Goal: Information Seeking & Learning: Learn about a topic

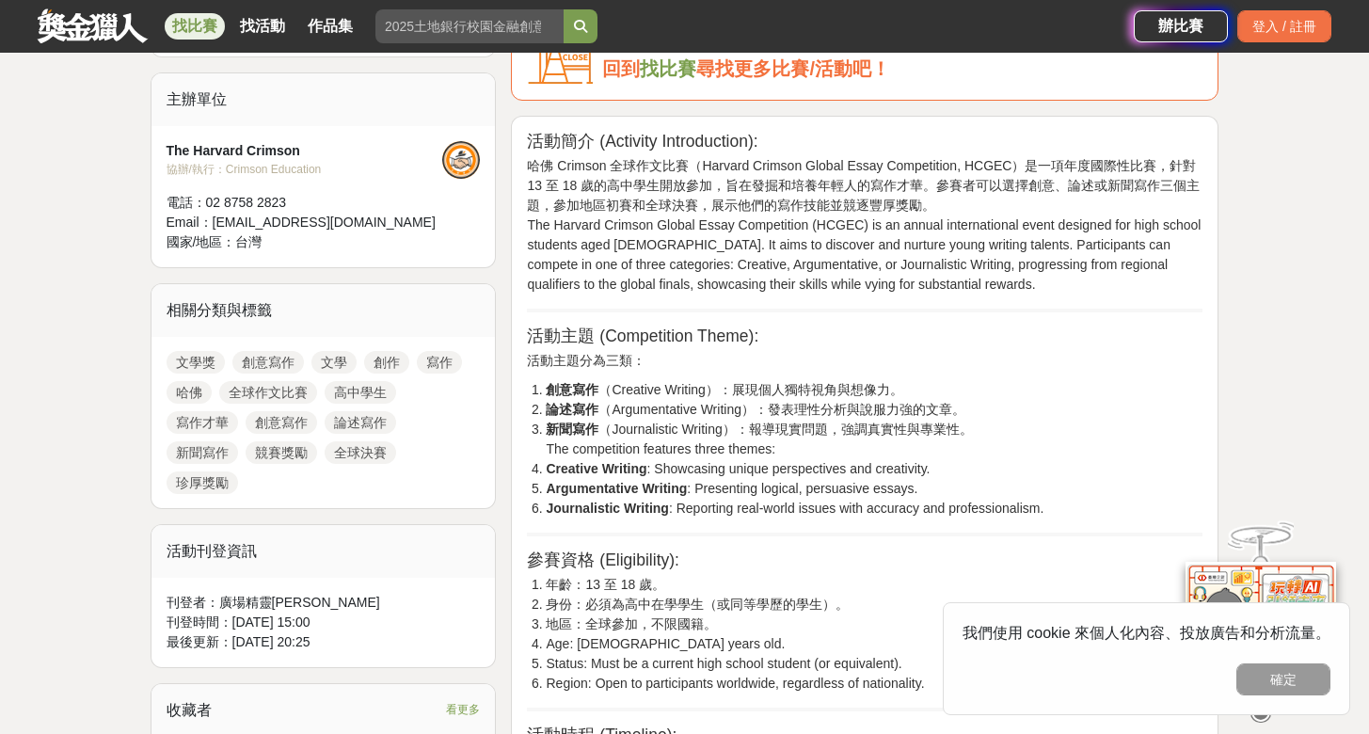
scroll to position [660, 0]
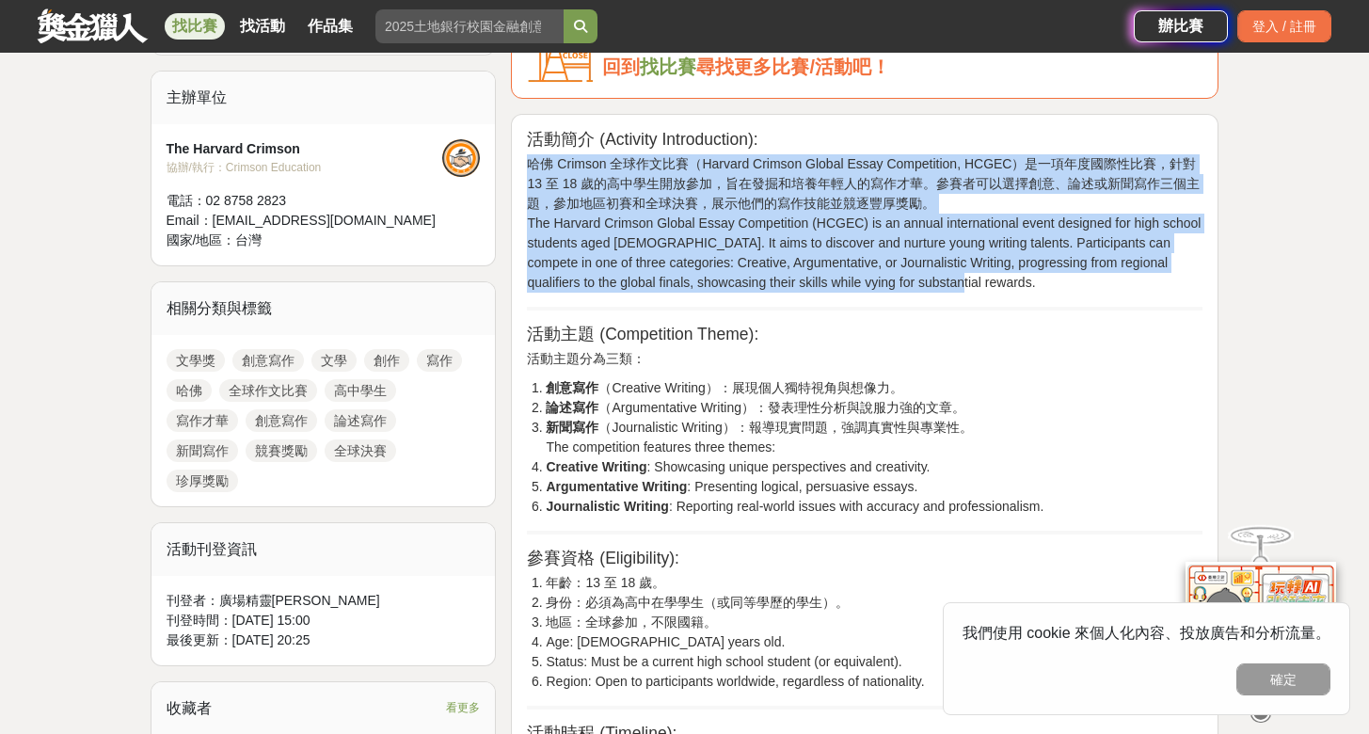
drag, startPoint x: 892, startPoint y: 286, endPoint x: 917, endPoint y: 149, distance: 139.7
click at [913, 279] on p "哈佛 Crimson 全球作文比賽（Harvard Crimson Global Essay Competition, HCGEC）是一項年度國際性比賽，針對…" at bounding box center [865, 223] width 676 height 138
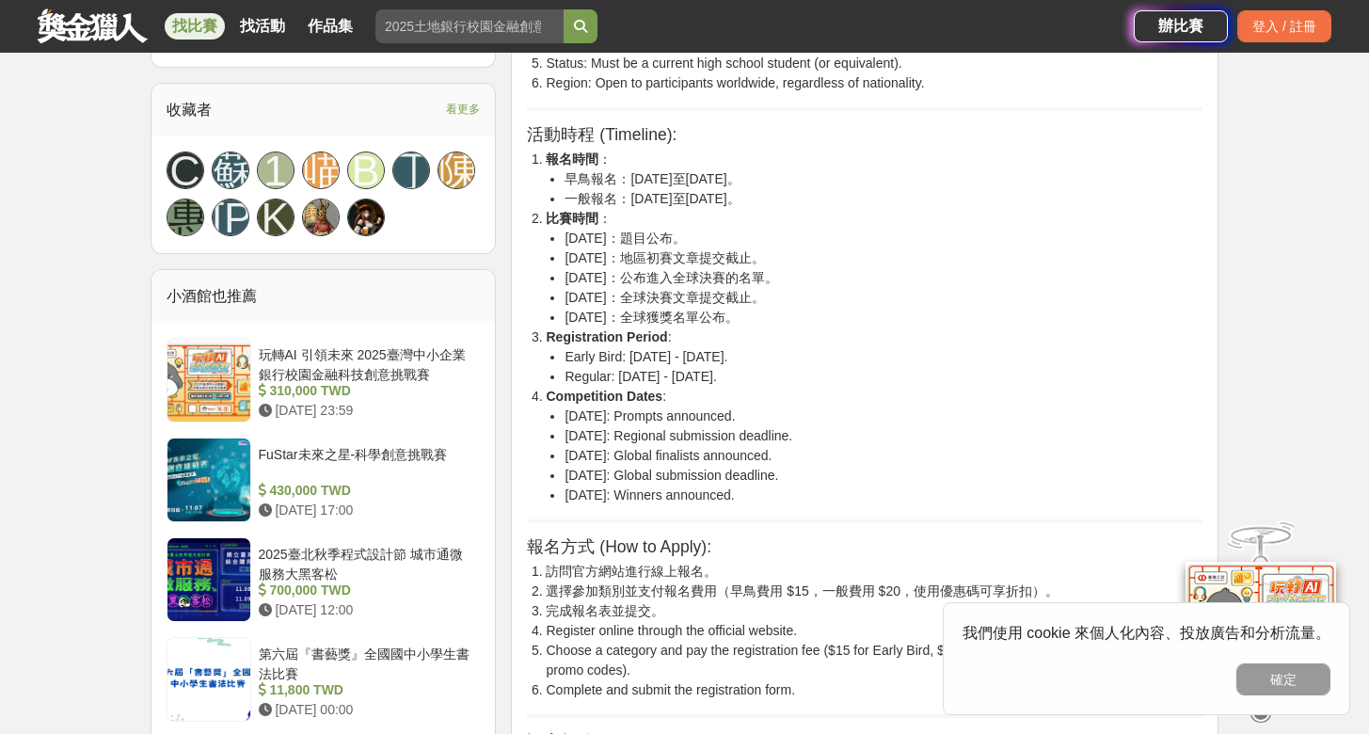
scroll to position [1260, 0]
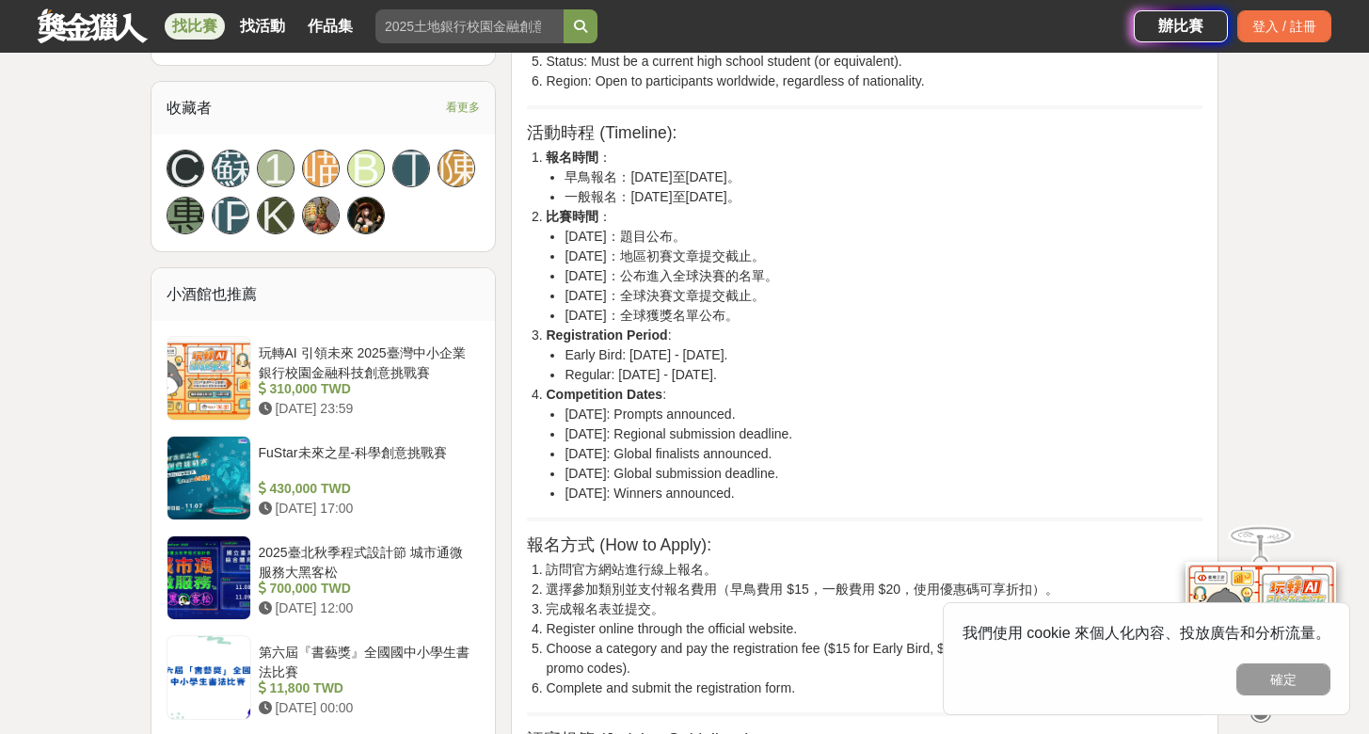
drag, startPoint x: 818, startPoint y: 505, endPoint x: 845, endPoint y: 320, distance: 187.4
click at [845, 320] on div "活動簡介 (Activity Introduction): 哈佛 Crimson 全球作文比賽（Harvard Crimson Global Essay Co…" at bounding box center [865, 543] width 676 height 2027
click at [845, 320] on li "[DATE]：全球獲獎名單公布。" at bounding box center [884, 316] width 638 height 20
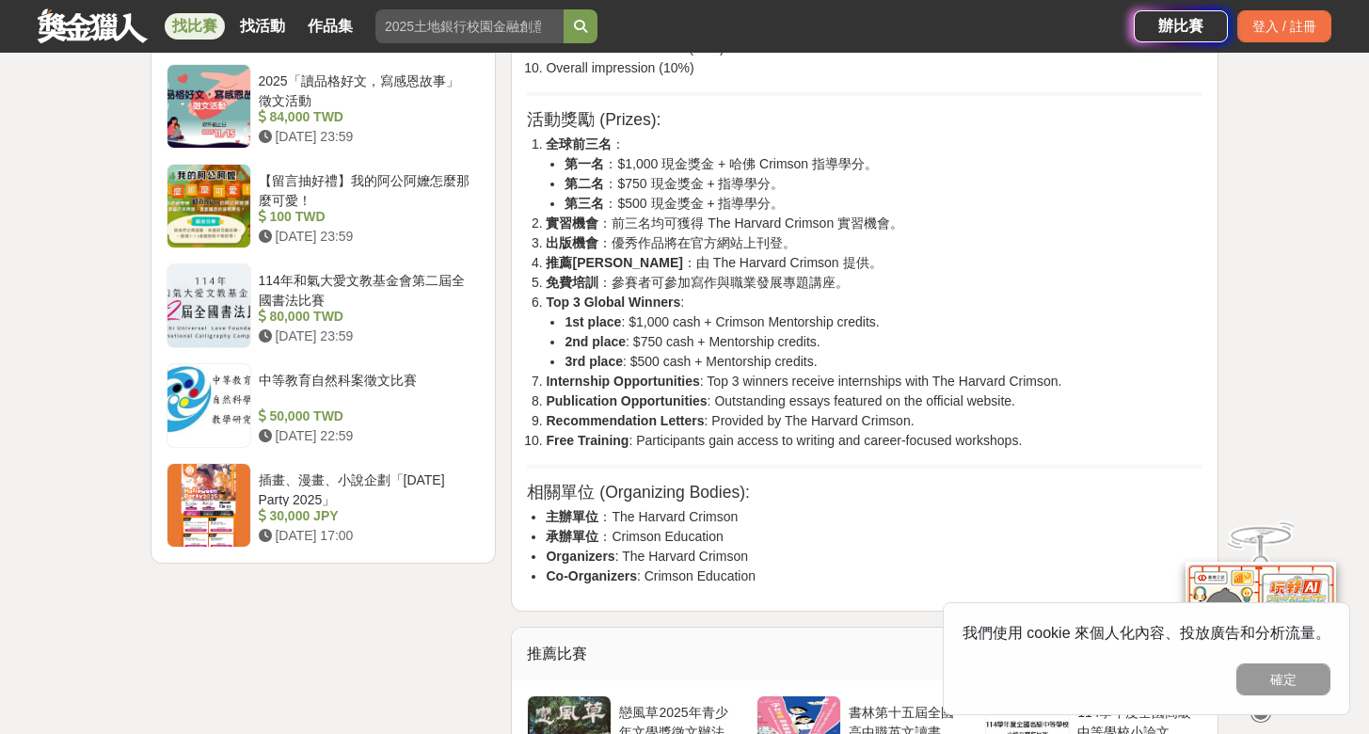
scroll to position [2234, 0]
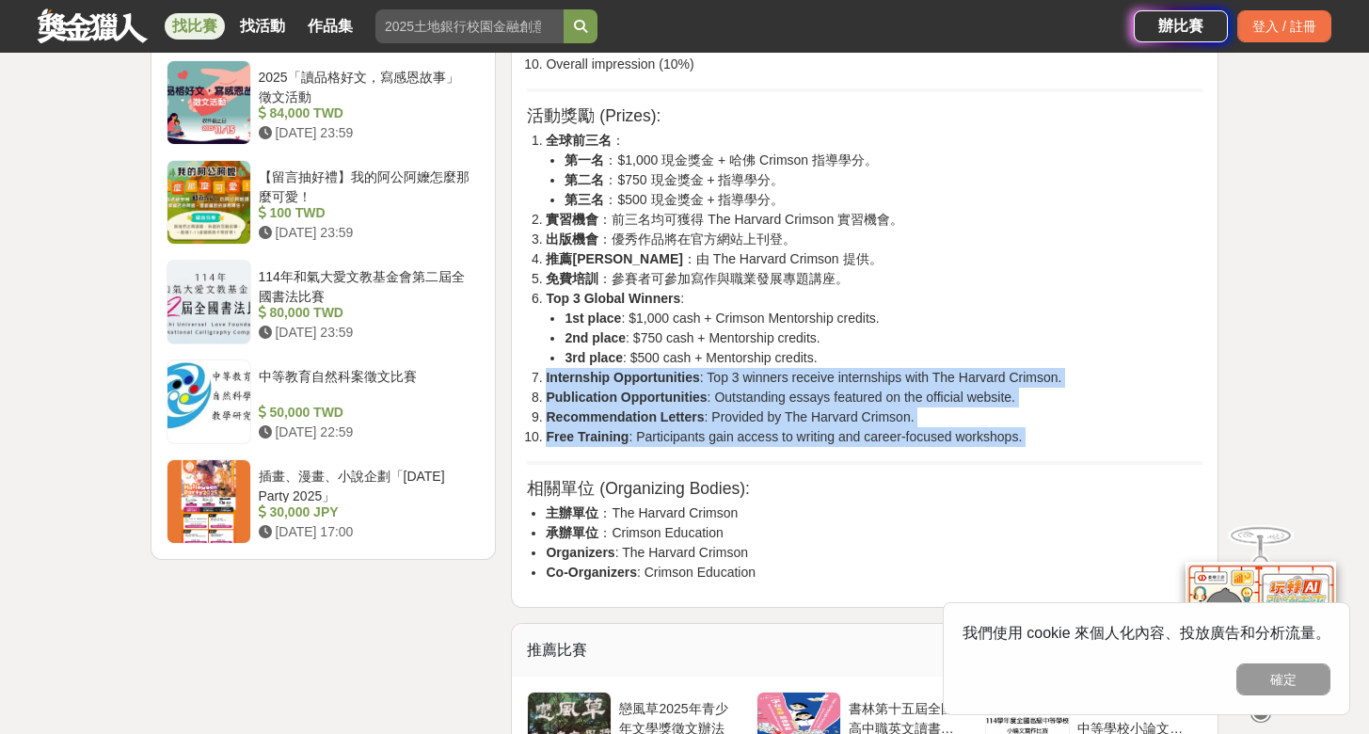
drag, startPoint x: 545, startPoint y: 384, endPoint x: 755, endPoint y: 468, distance: 225.9
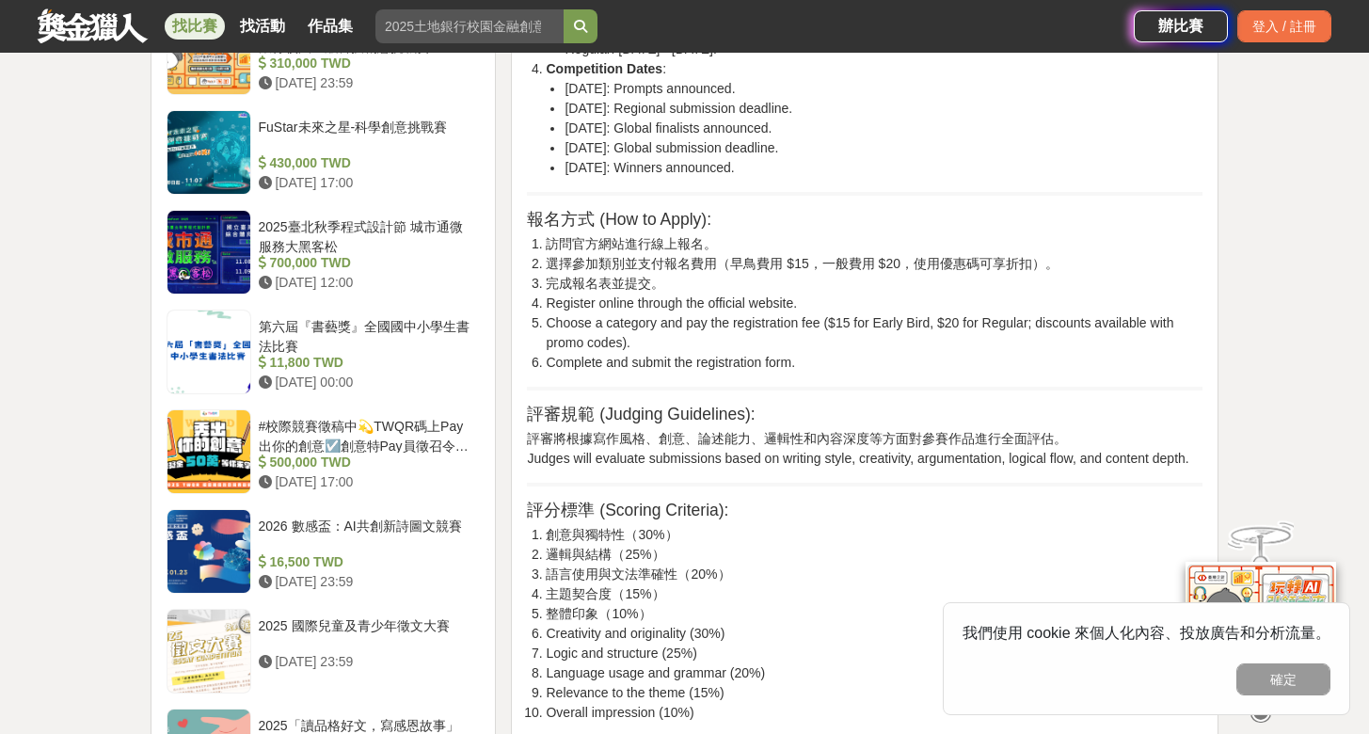
scroll to position [1584, 0]
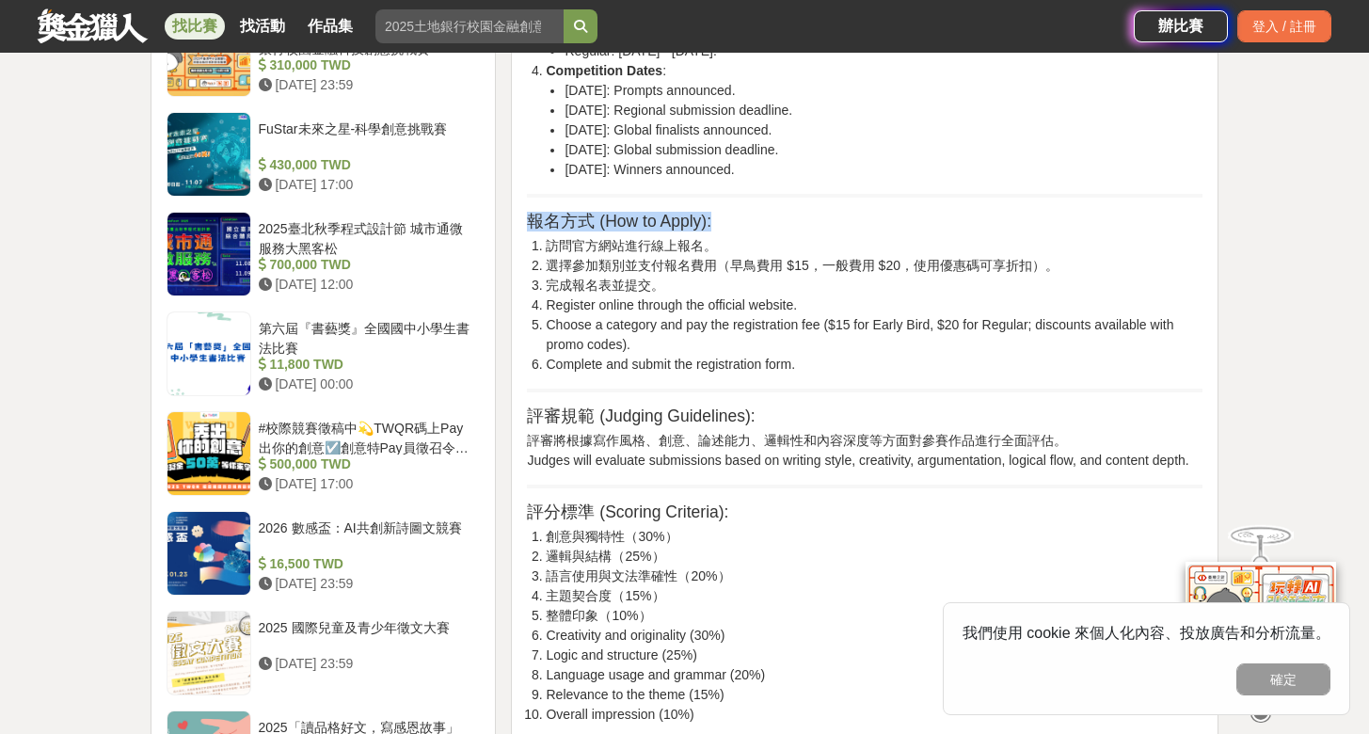
drag, startPoint x: 803, startPoint y: 381, endPoint x: 828, endPoint y: 203, distance: 179.6
click at [828, 203] on div "活動簡介 (Activity Introduction): 哈佛 Crimson 全球作文比賽（Harvard Crimson Global Essay Co…" at bounding box center [865, 219] width 676 height 2027
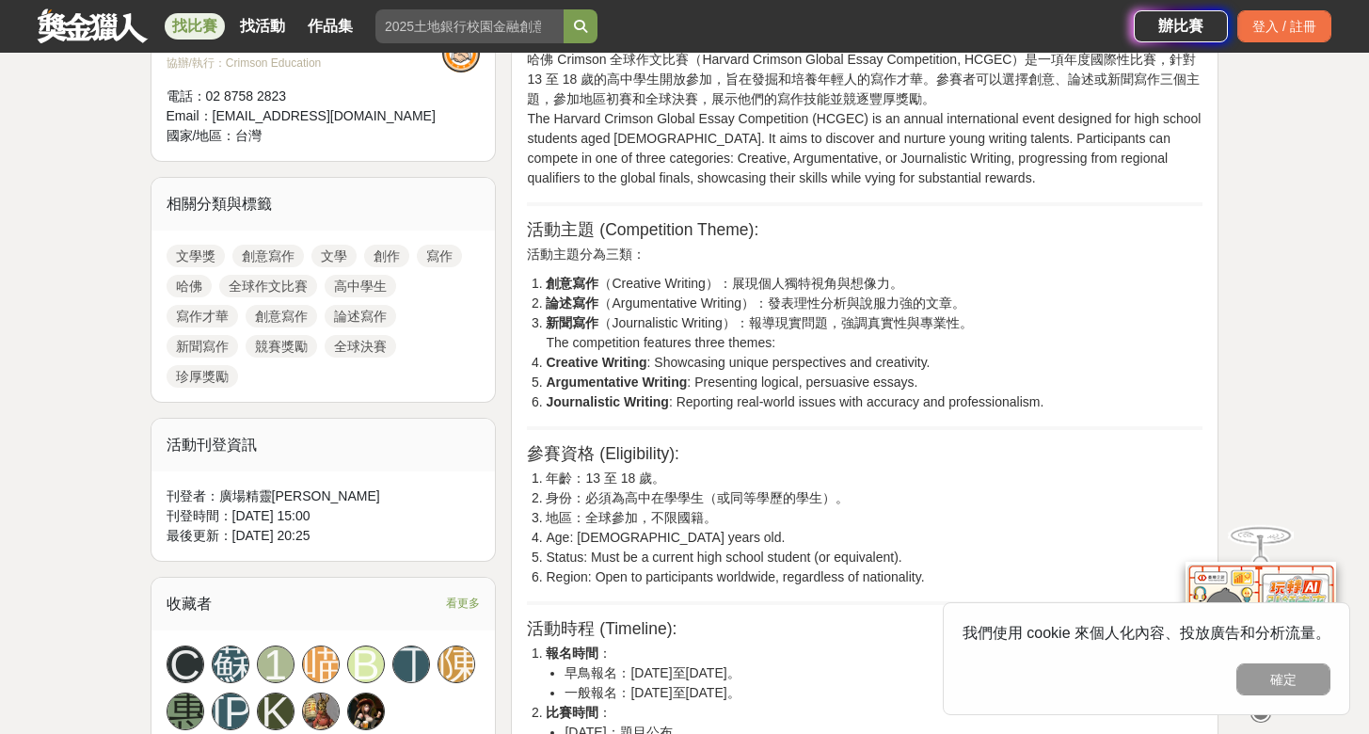
scroll to position [583, 0]
